Goal: Task Accomplishment & Management: Manage account settings

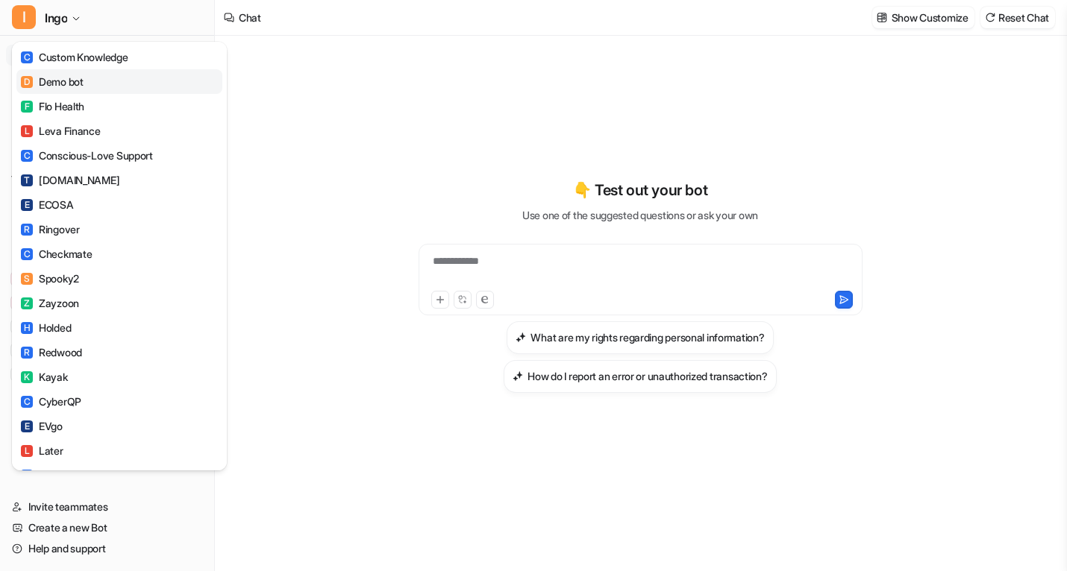
click at [151, 75] on link "D Demo bot" at bounding box center [119, 81] width 206 height 25
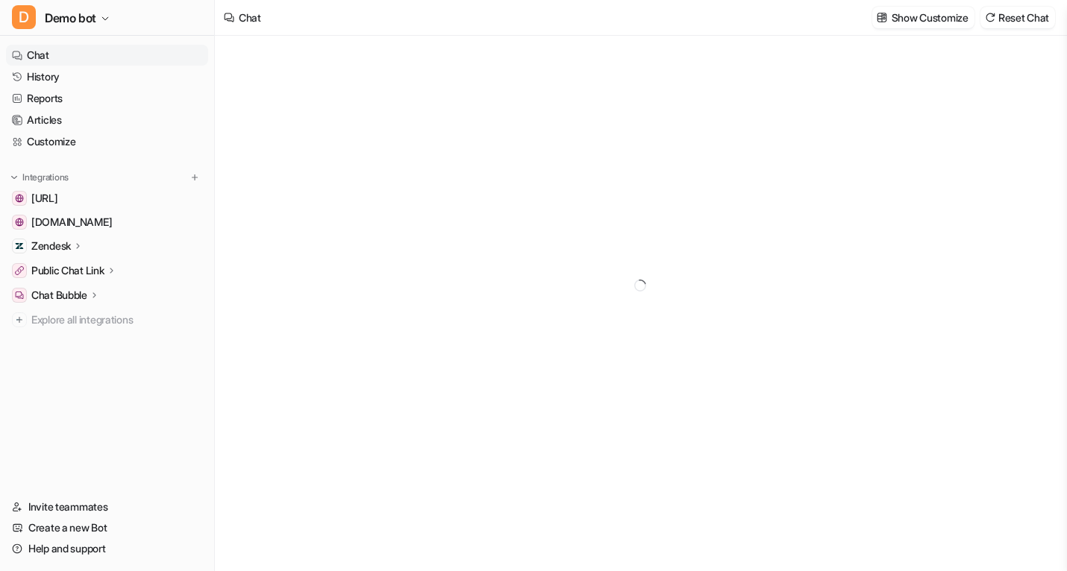
click at [78, 244] on icon at bounding box center [78, 245] width 10 height 11
type textarea "**********"
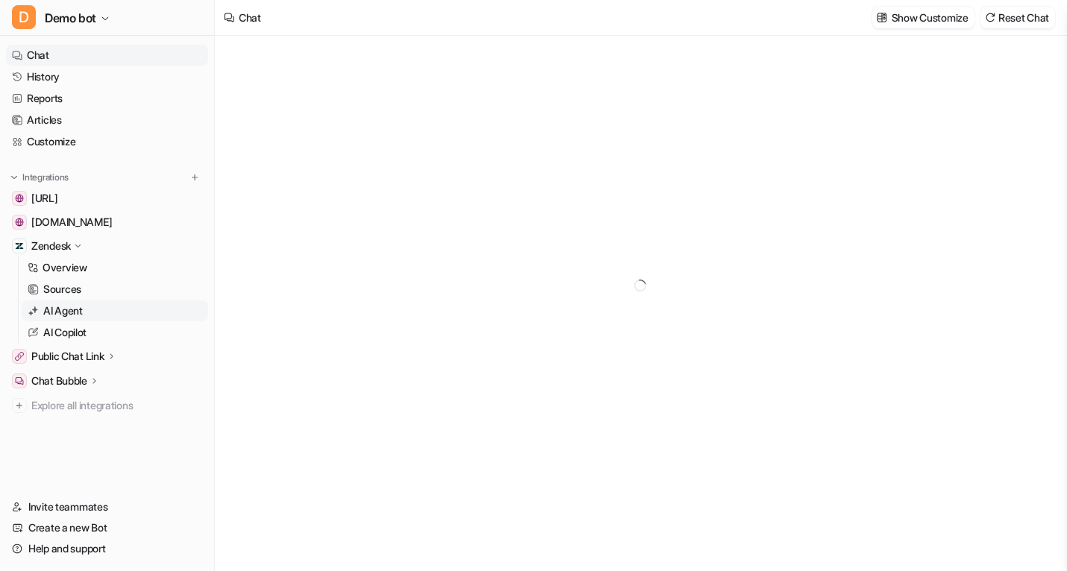
click at [116, 311] on link "AI Agent" at bounding box center [115, 311] width 186 height 21
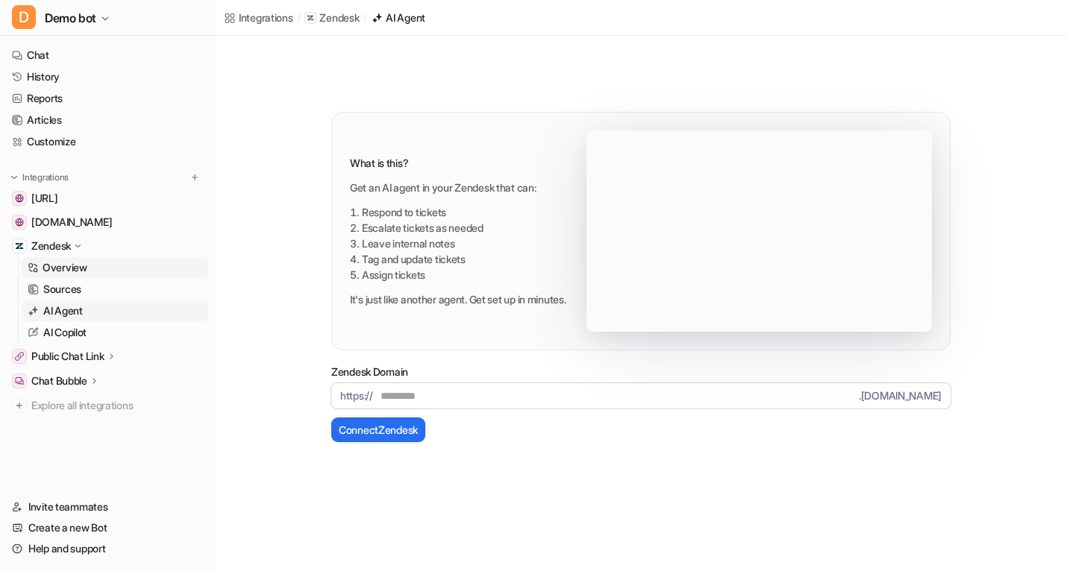
click at [94, 274] on link "Overview" at bounding box center [115, 267] width 186 height 21
click at [95, 278] on div "Overview Sources AI Agent AI Copilot" at bounding box center [113, 300] width 190 height 87
click at [101, 286] on link "Sources" at bounding box center [115, 289] width 186 height 21
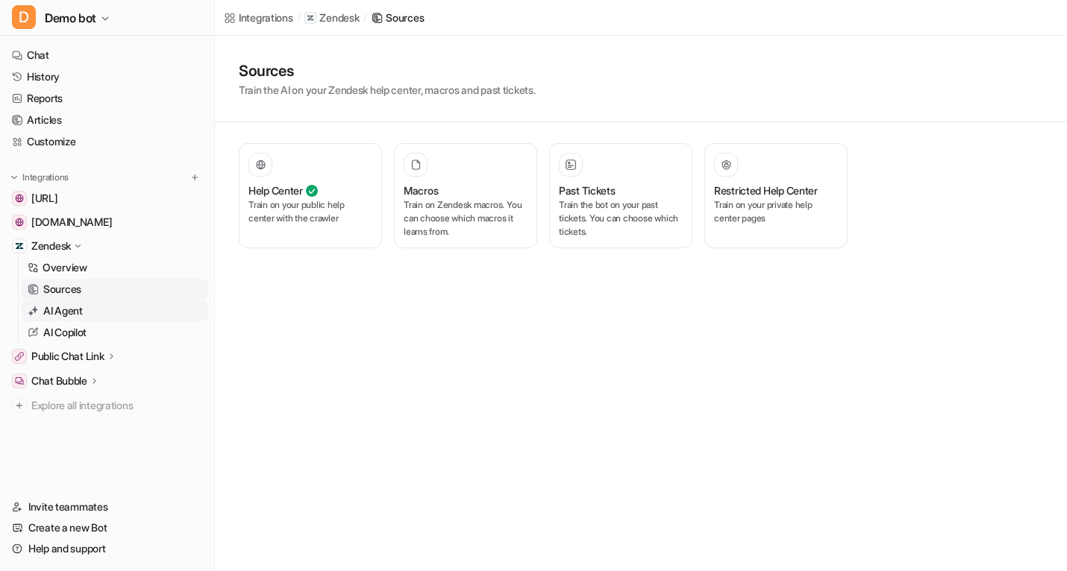
click at [48, 313] on p "AI Agent" at bounding box center [63, 311] width 40 height 15
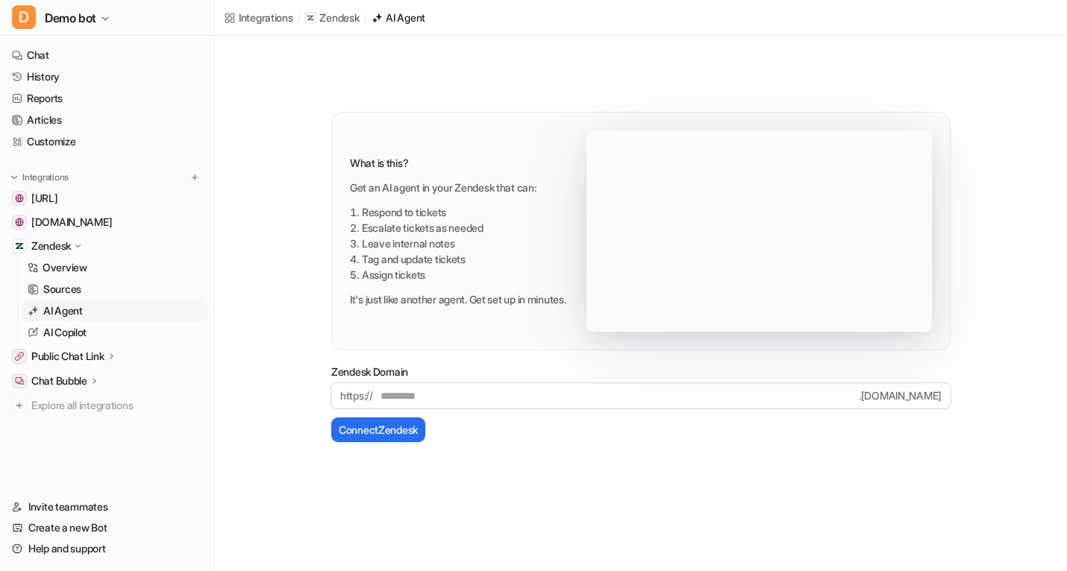
click at [407, 402] on input "text" at bounding box center [616, 395] width 486 height 25
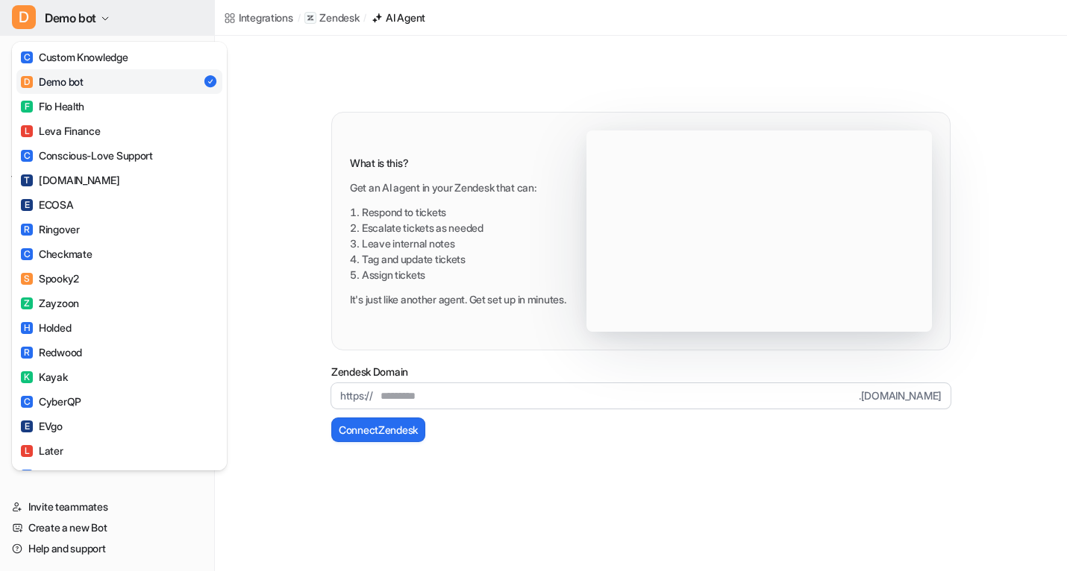
click at [55, 4] on button "D Demo bot" at bounding box center [107, 18] width 214 height 36
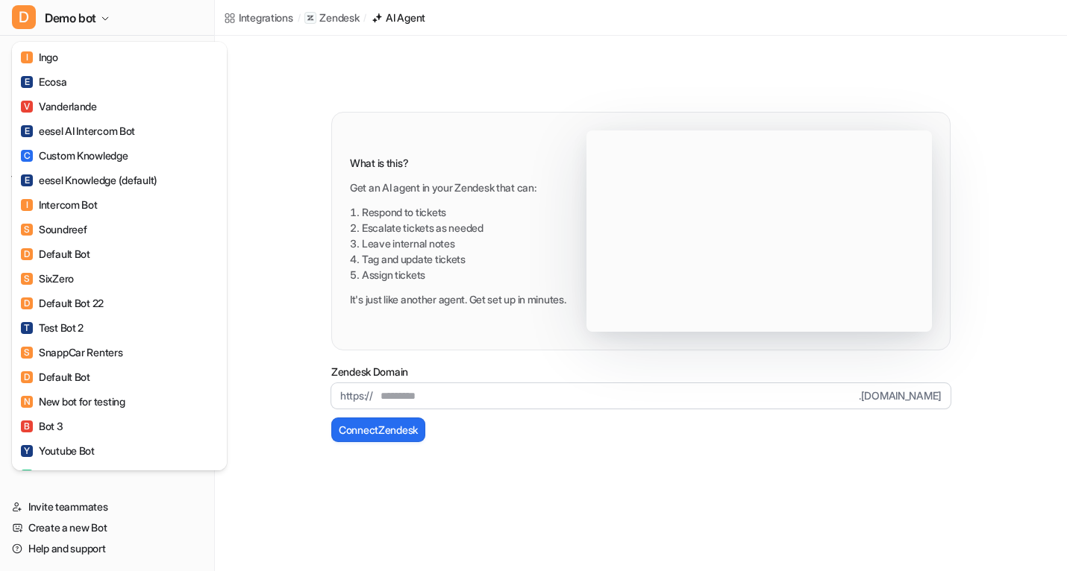
scroll to position [1403, 0]
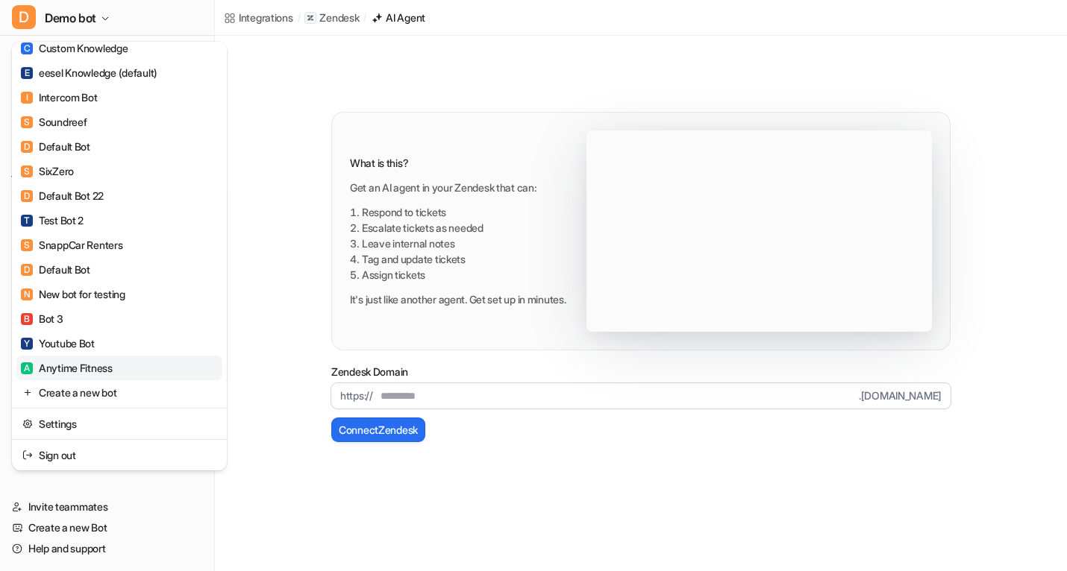
click at [107, 364] on div "A Anytime Fitness" at bounding box center [67, 368] width 92 height 16
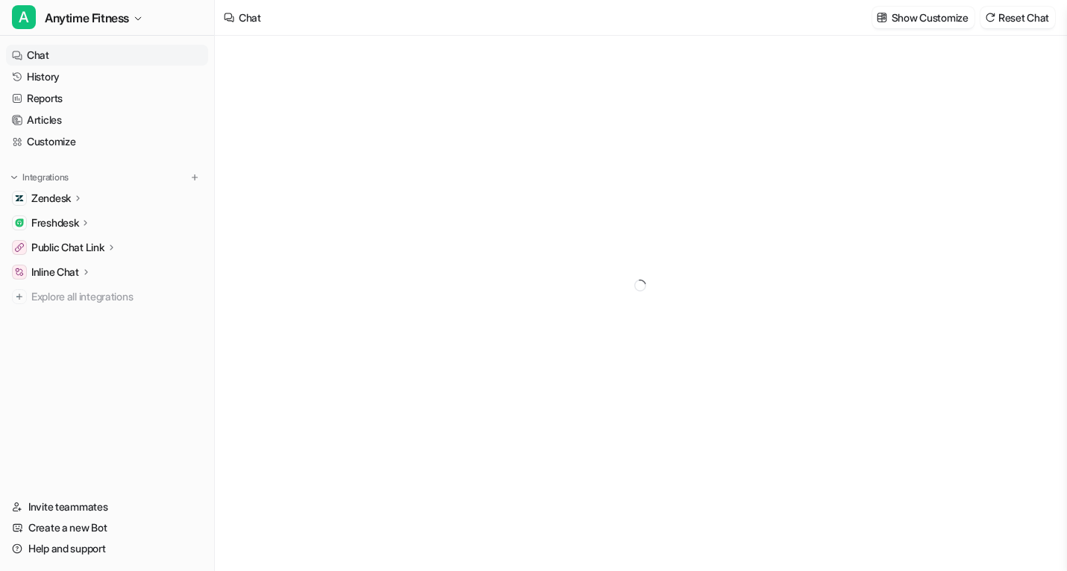
click at [64, 197] on p "Zendesk" at bounding box center [51, 198] width 40 height 15
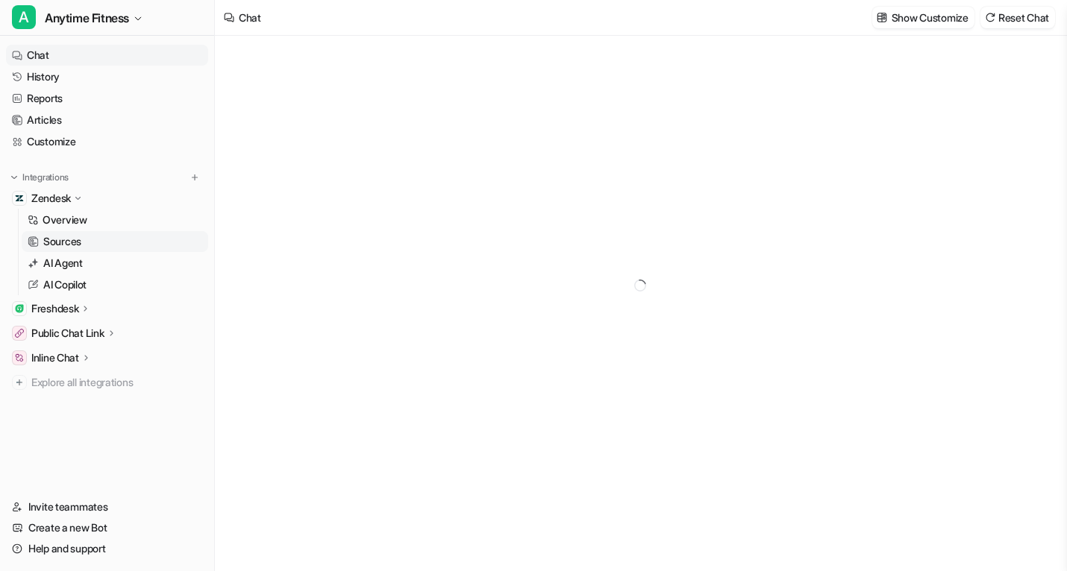
type textarea "**********"
click at [78, 266] on p "AI Agent" at bounding box center [63, 263] width 40 height 15
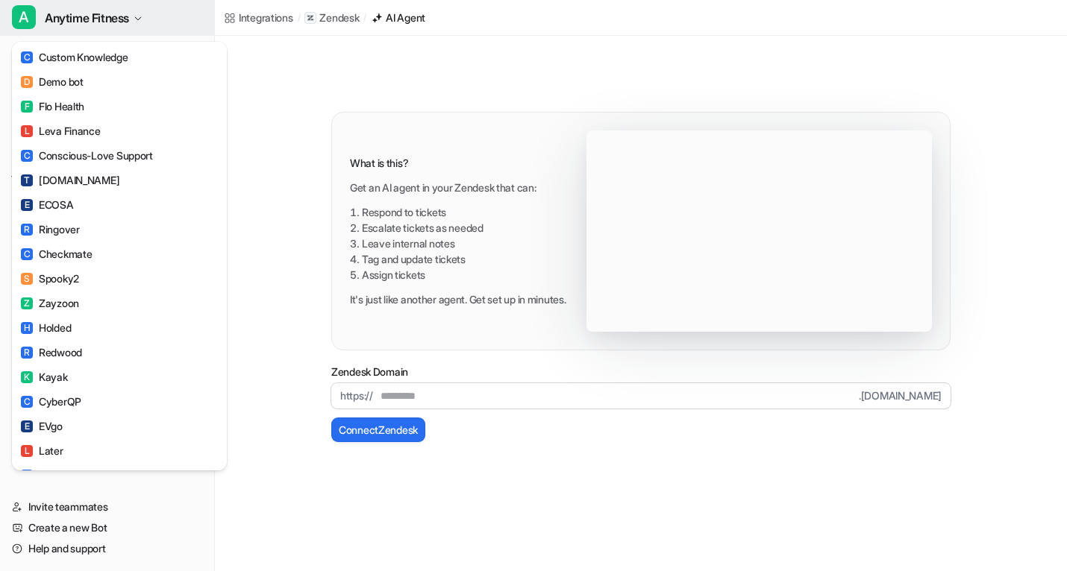
click at [105, 17] on span "Anytime Fitness" at bounding box center [87, 17] width 84 height 21
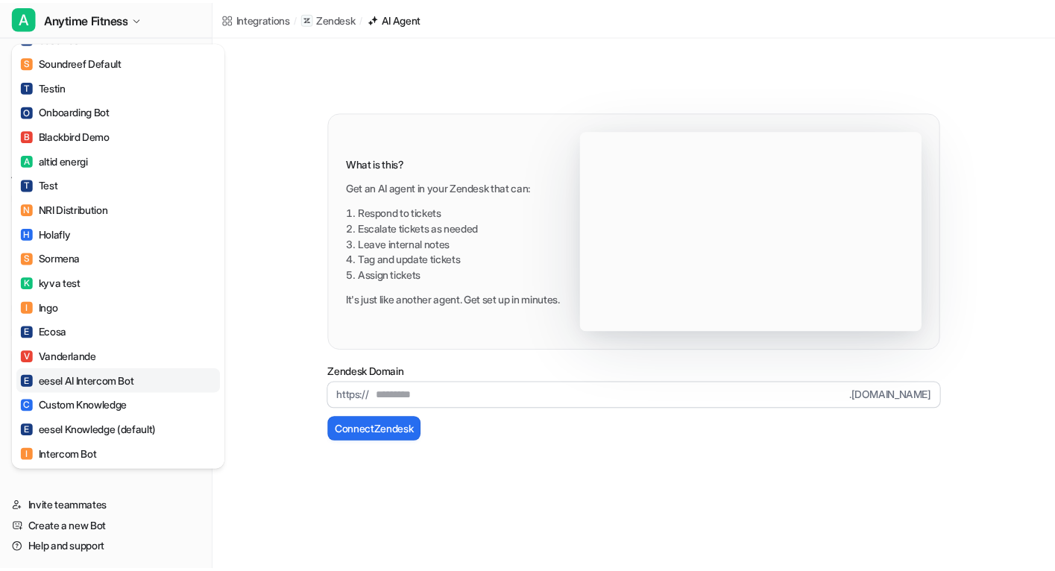
scroll to position [1028, 0]
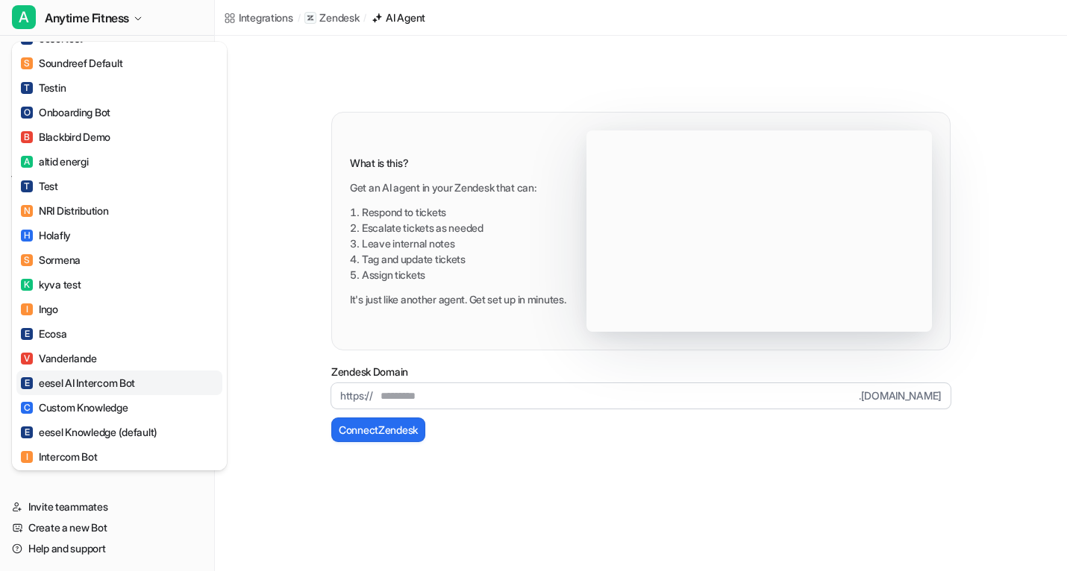
click at [118, 391] on div "E eesel AI Intercom Bot" at bounding box center [78, 383] width 114 height 16
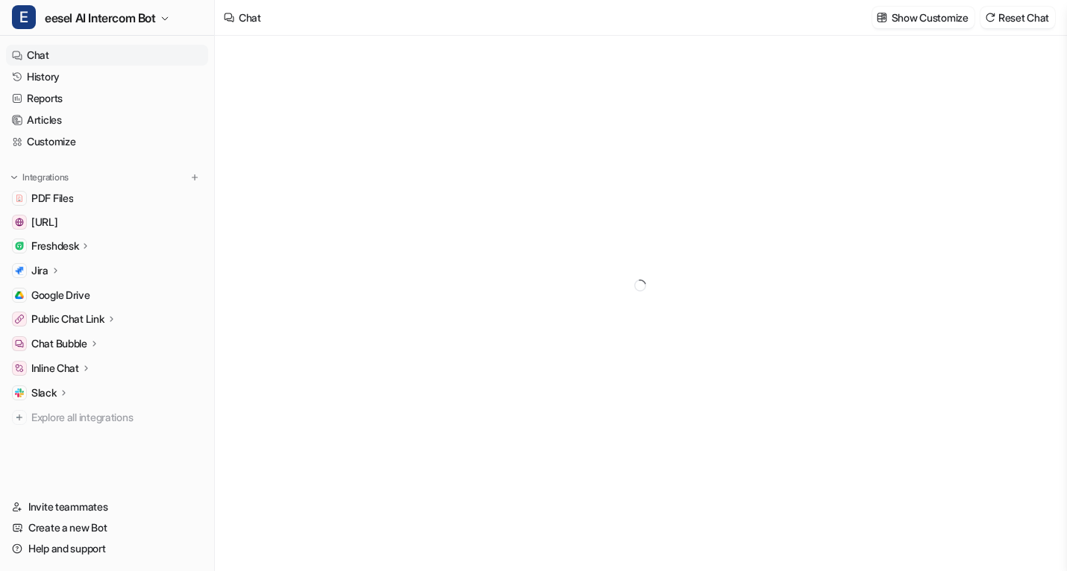
type textarea "**********"
click at [75, 248] on p "Freshdesk" at bounding box center [54, 246] width 47 height 15
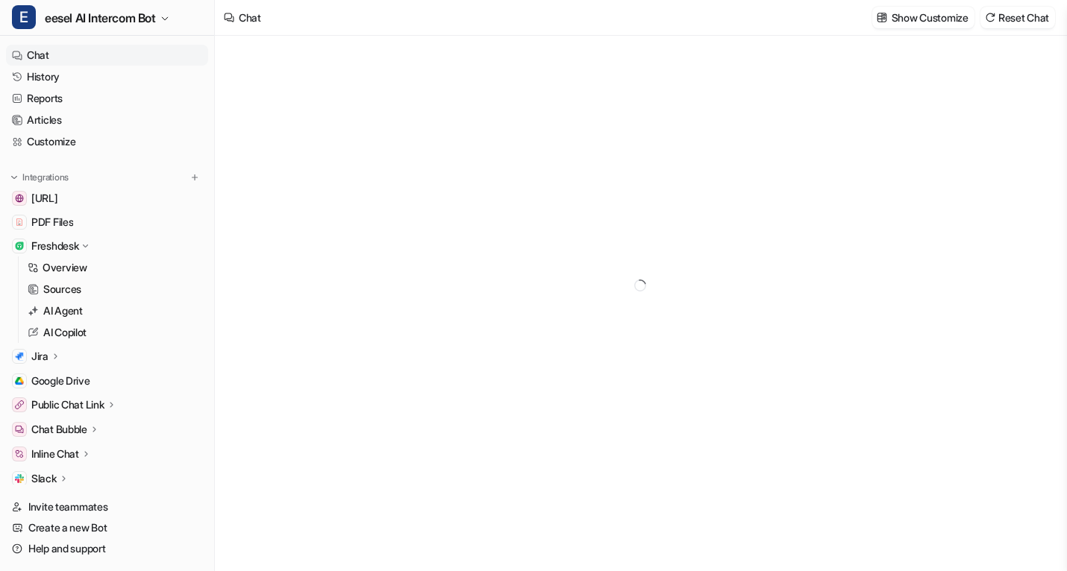
click at [81, 278] on div "Overview Sources AI Agent AI Copilot" at bounding box center [113, 300] width 190 height 87
click at [92, 321] on link "AI Agent" at bounding box center [115, 311] width 186 height 21
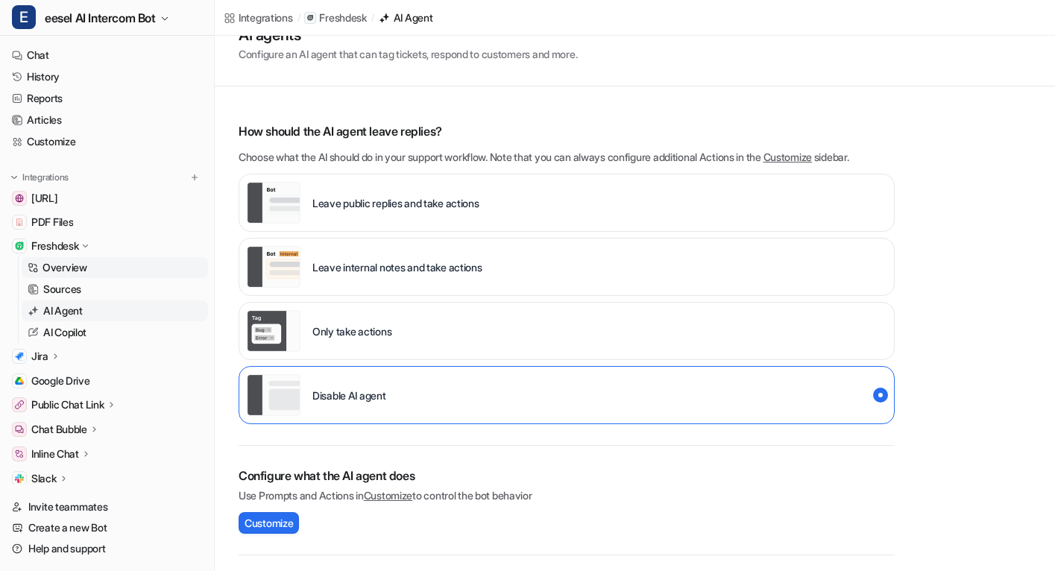
scroll to position [298, 0]
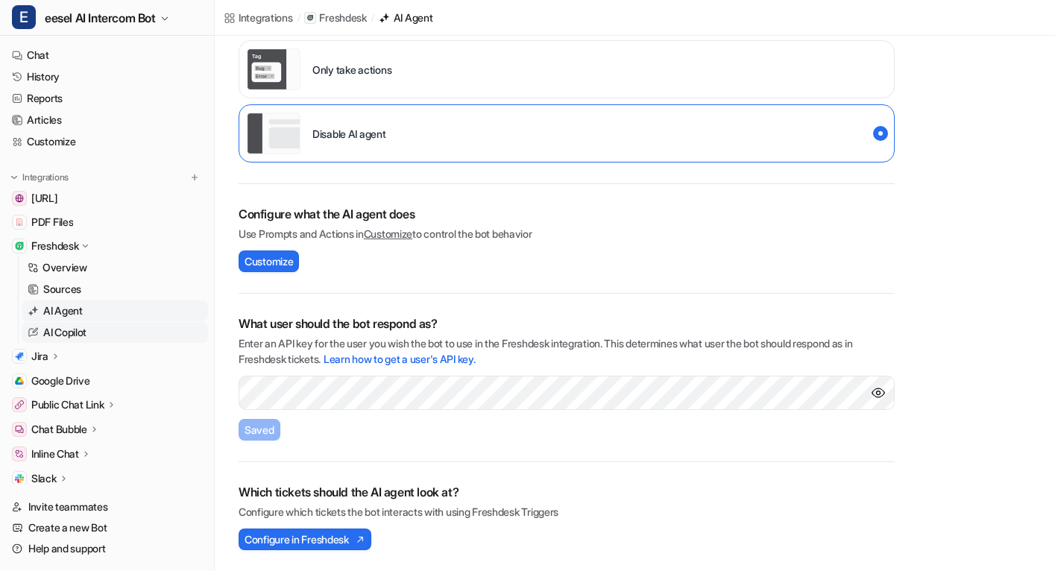
click at [77, 331] on p "AI Copilot" at bounding box center [64, 332] width 43 height 15
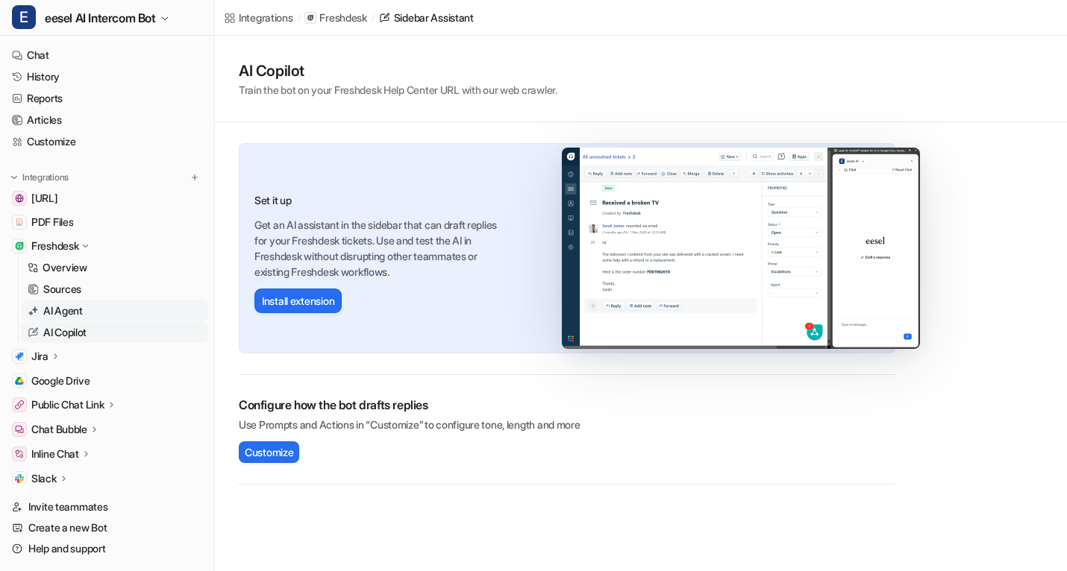
click at [69, 315] on p "AI Agent" at bounding box center [63, 311] width 40 height 15
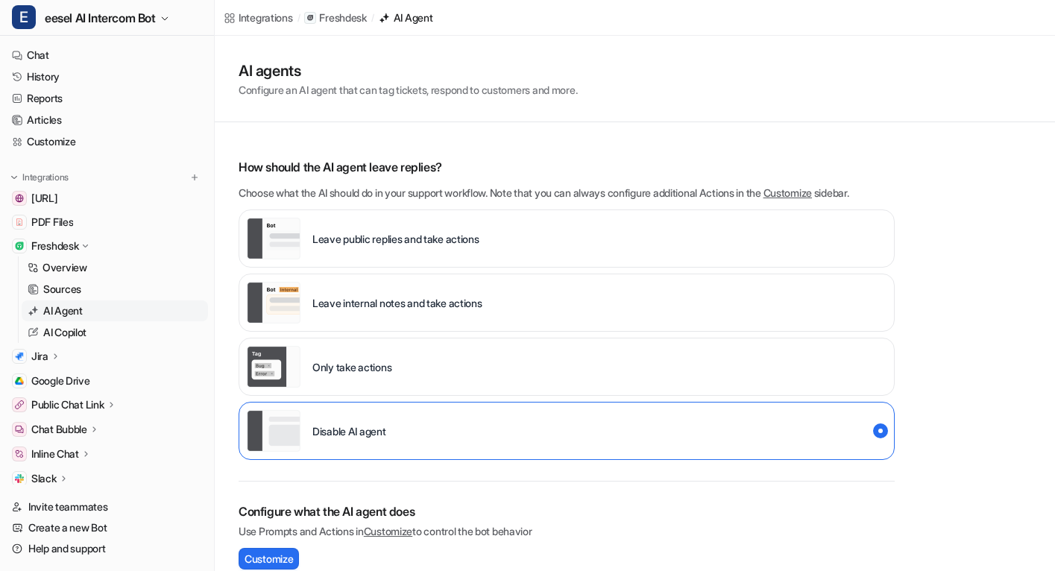
scroll to position [298, 0]
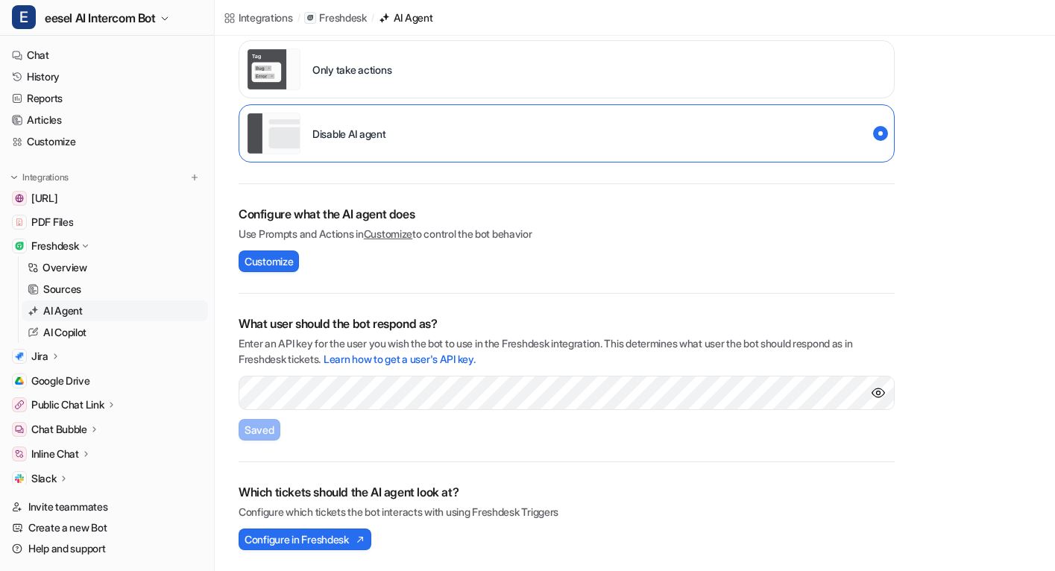
click at [377, 434] on div "What user should the bot respond as? Enter an API key for the user you wish the…" at bounding box center [567, 378] width 656 height 169
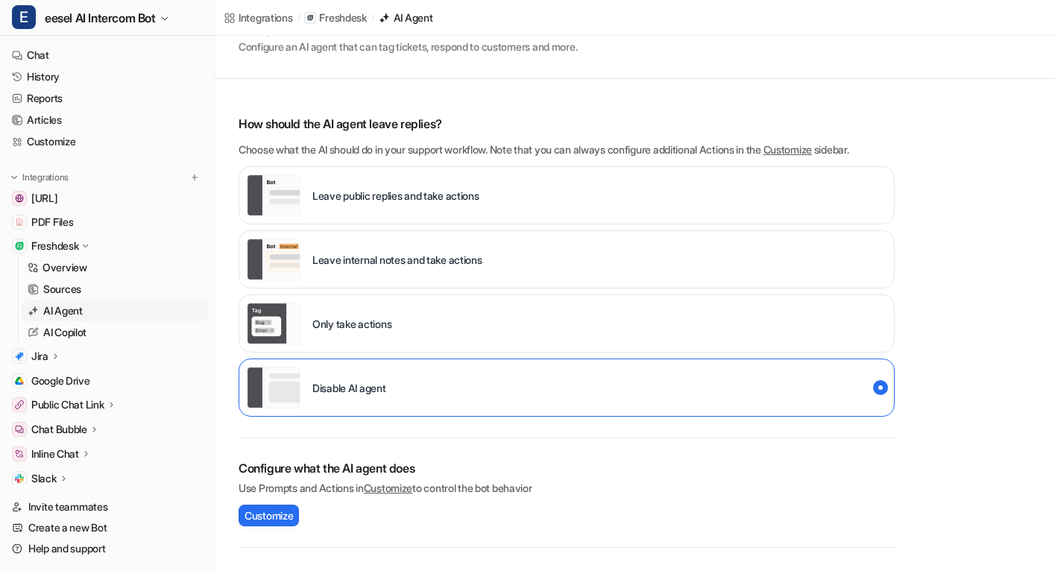
scroll to position [0, 0]
